Goal: Transaction & Acquisition: Book appointment/travel/reservation

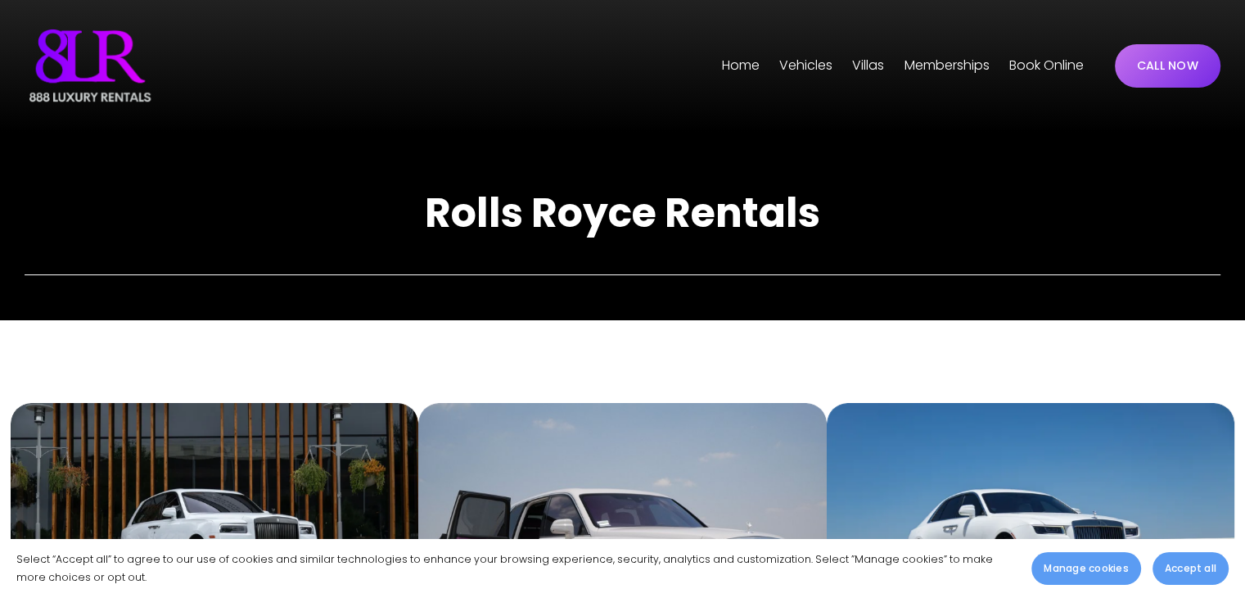
click at [105, 83] on img at bounding box center [90, 66] width 131 height 82
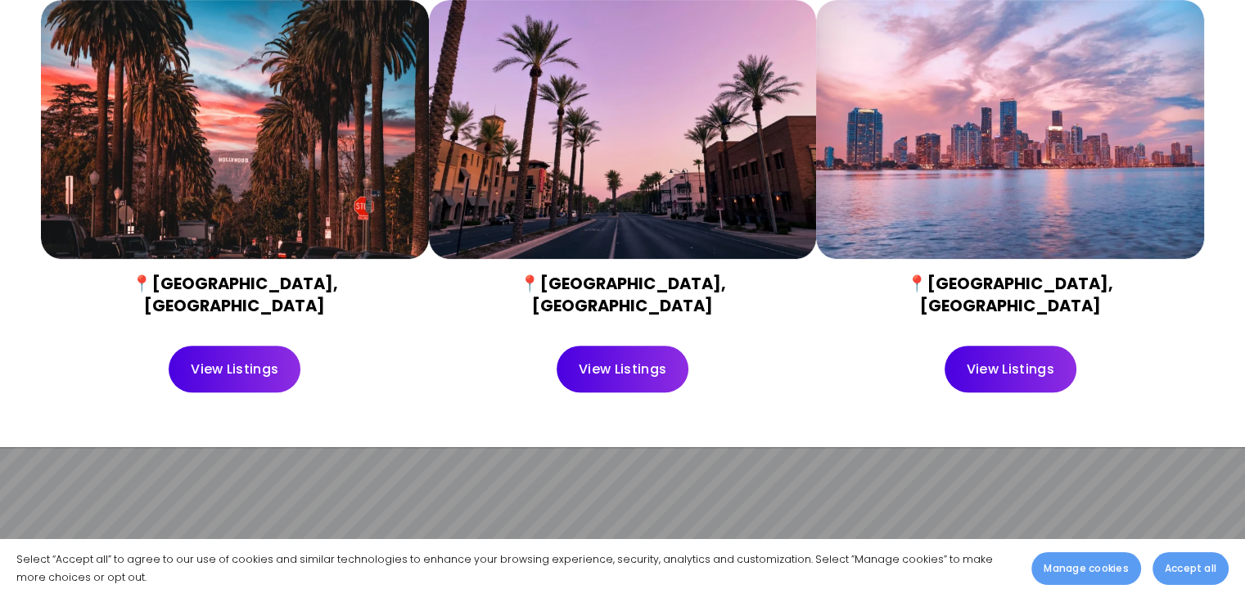
scroll to position [737, 0]
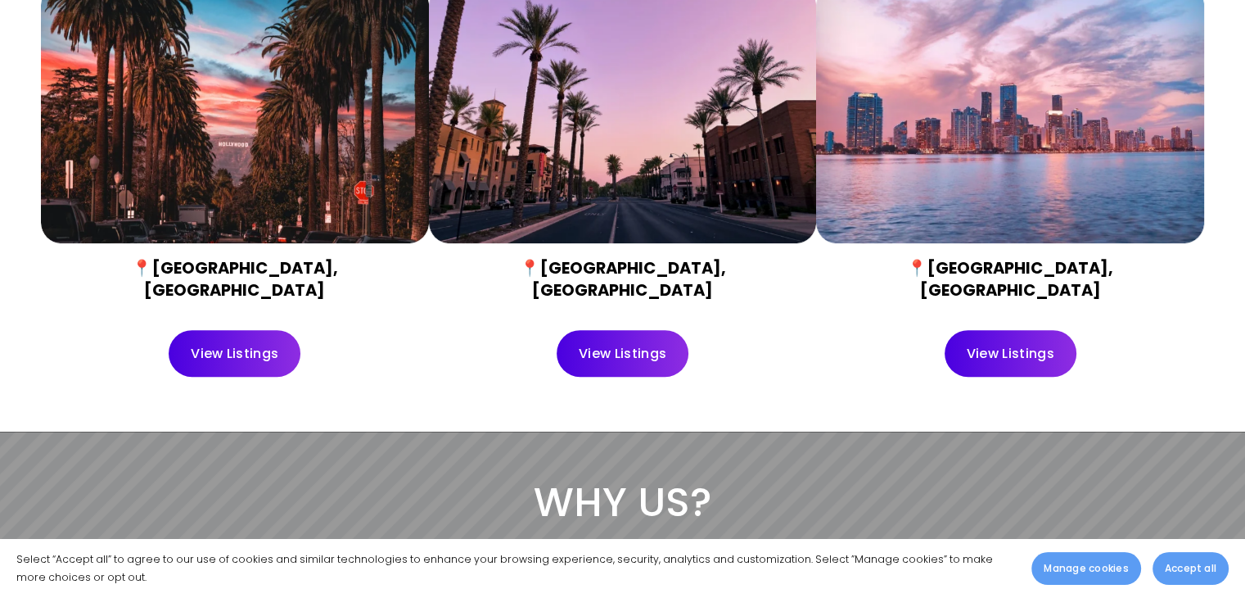
click at [192, 333] on link "View Listings" at bounding box center [235, 353] width 132 height 47
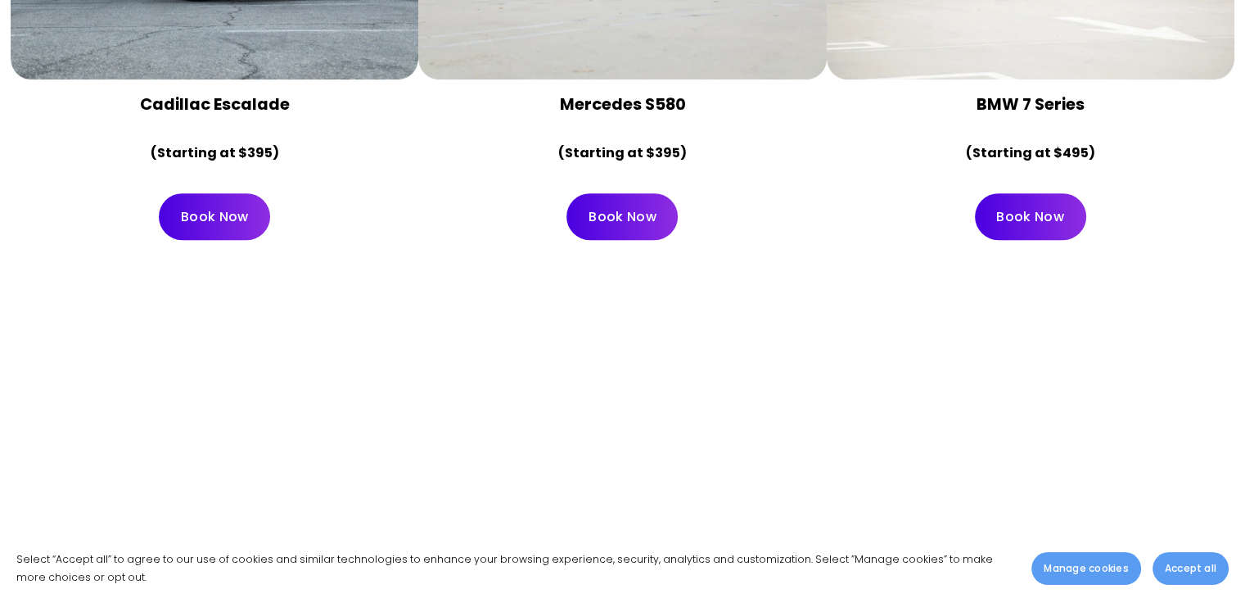
scroll to position [6963, 0]
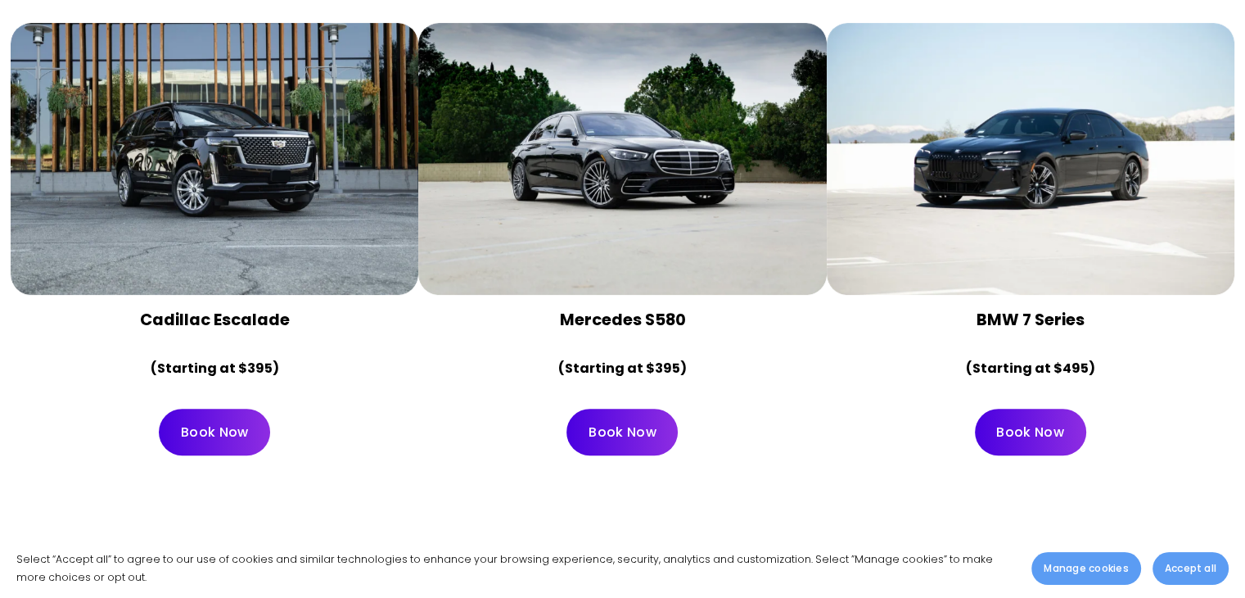
click at [209, 409] on link "Book Now" at bounding box center [214, 432] width 111 height 47
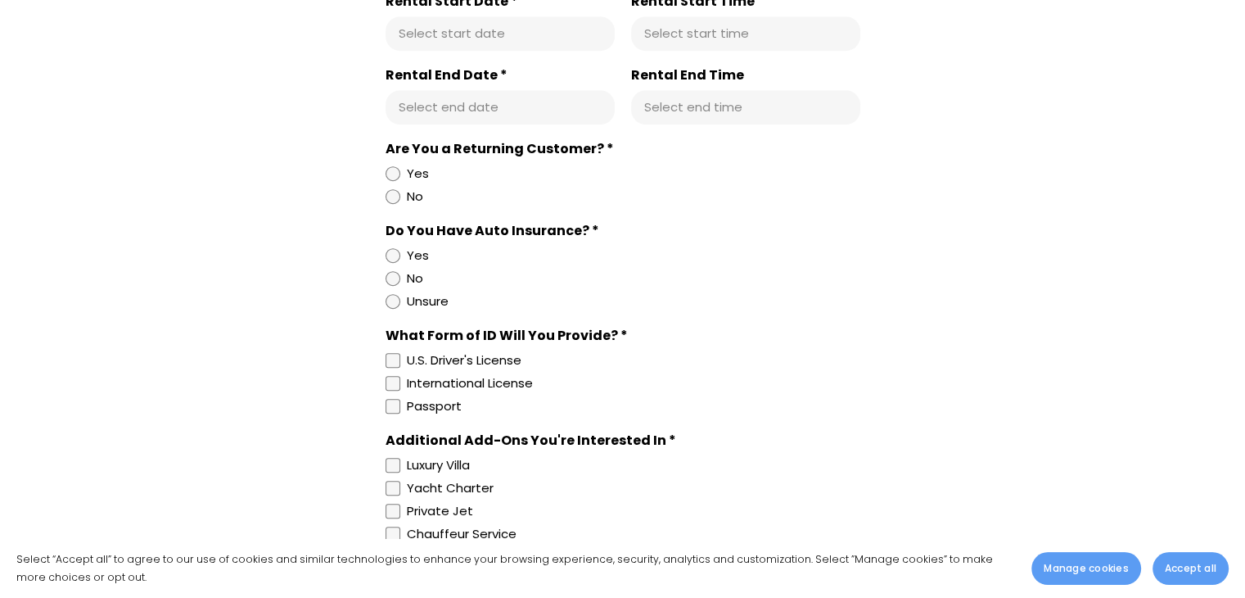
scroll to position [1064, 0]
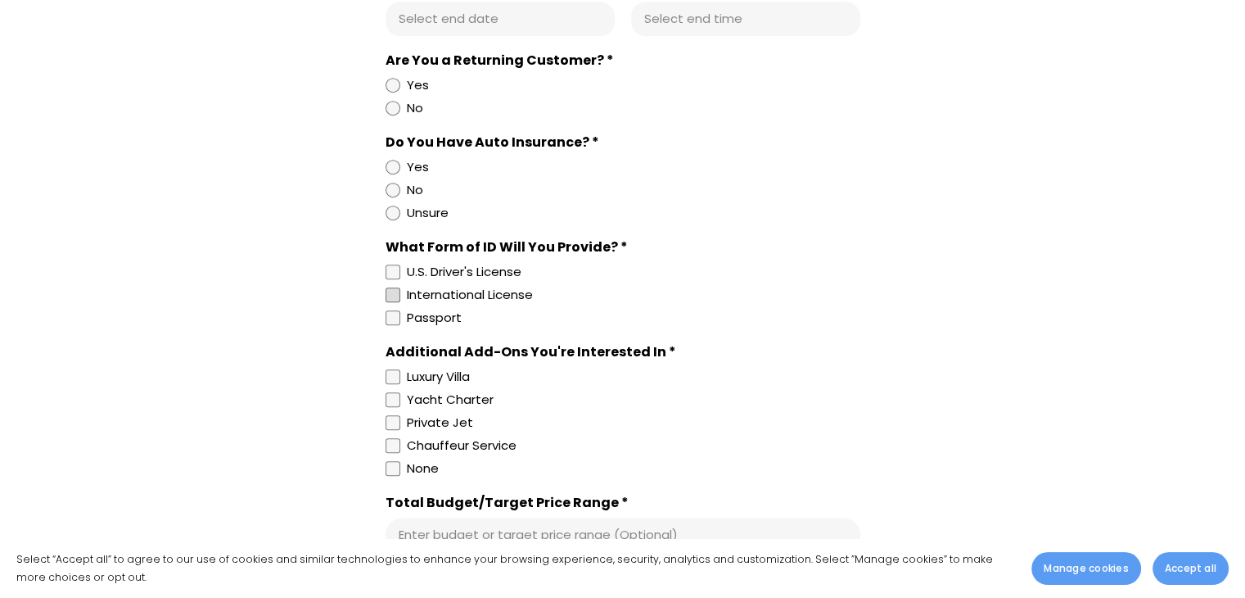
click at [393, 296] on div at bounding box center [393, 294] width 15 height 15
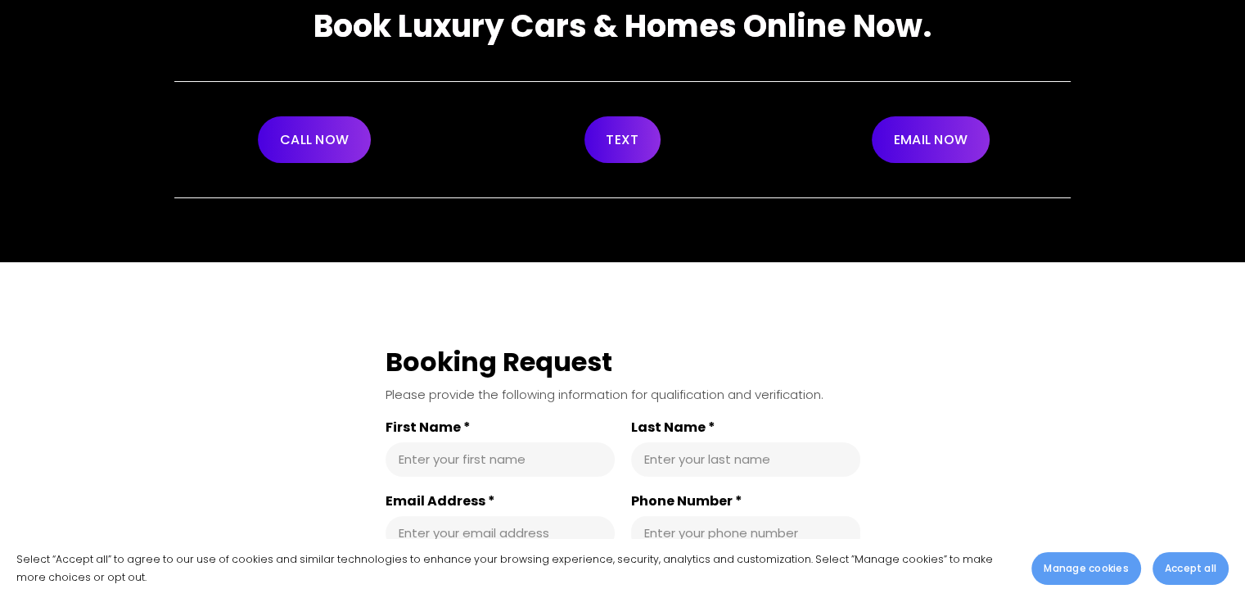
scroll to position [0, 0]
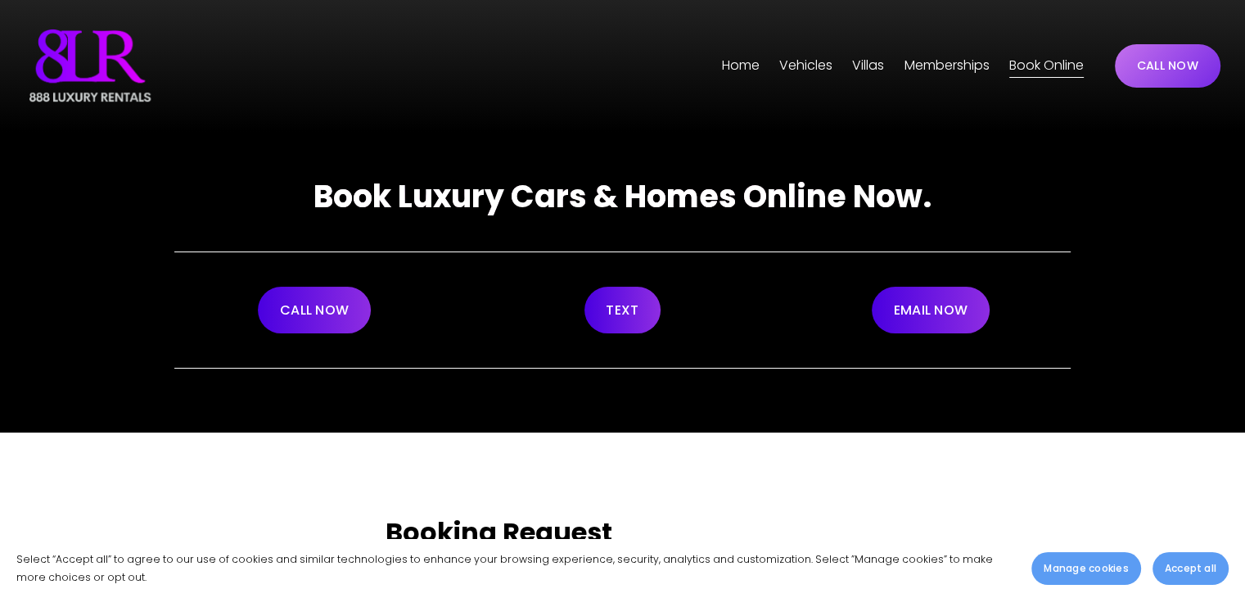
click at [0, 0] on span "[GEOGRAPHIC_DATA]" at bounding box center [0, 0] width 0 height 0
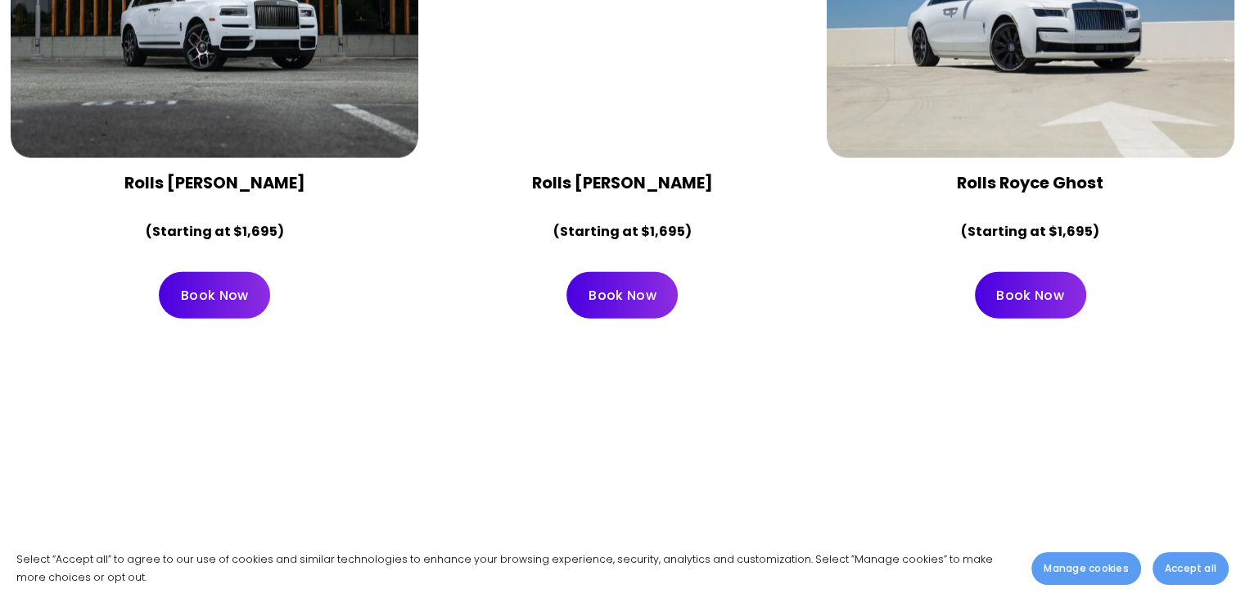
scroll to position [3520, 0]
